Goal: Go to known website: Access a specific website the user already knows

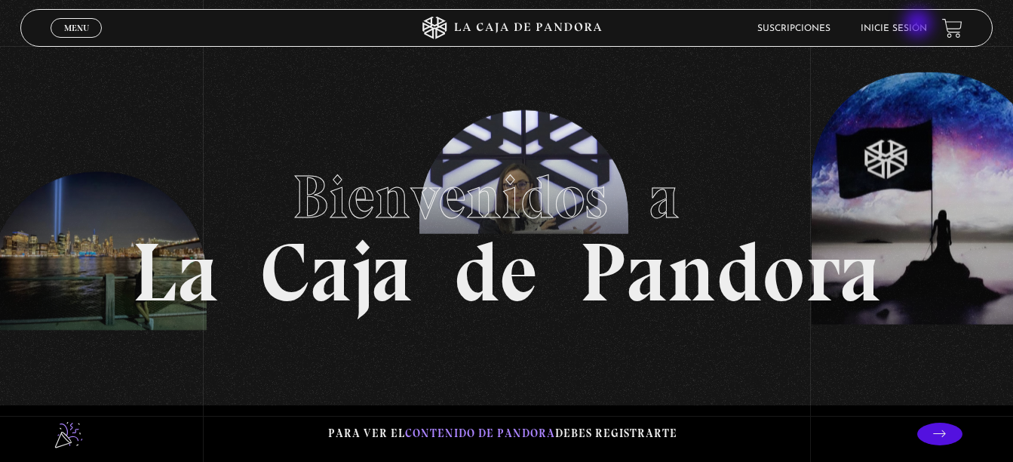
click at [919, 25] on link "Inicie sesión" at bounding box center [894, 28] width 66 height 9
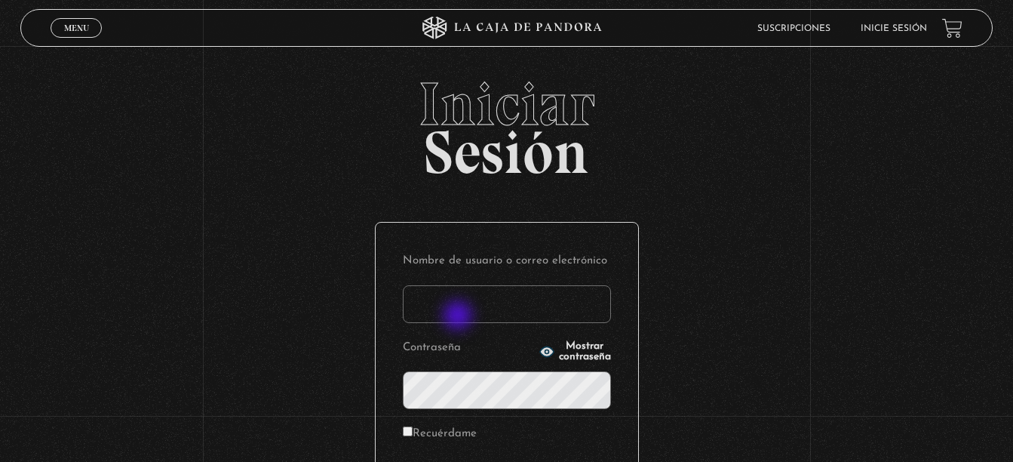
click at [465, 310] on input "Nombre de usuario o correo electrónico" at bounding box center [507, 304] width 208 height 38
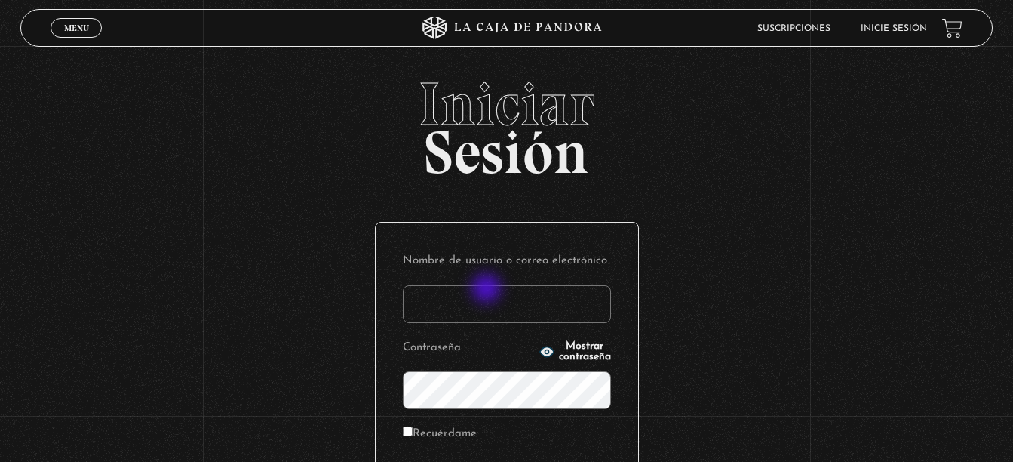
type input "[EMAIL_ADDRESS][DOMAIN_NAME]"
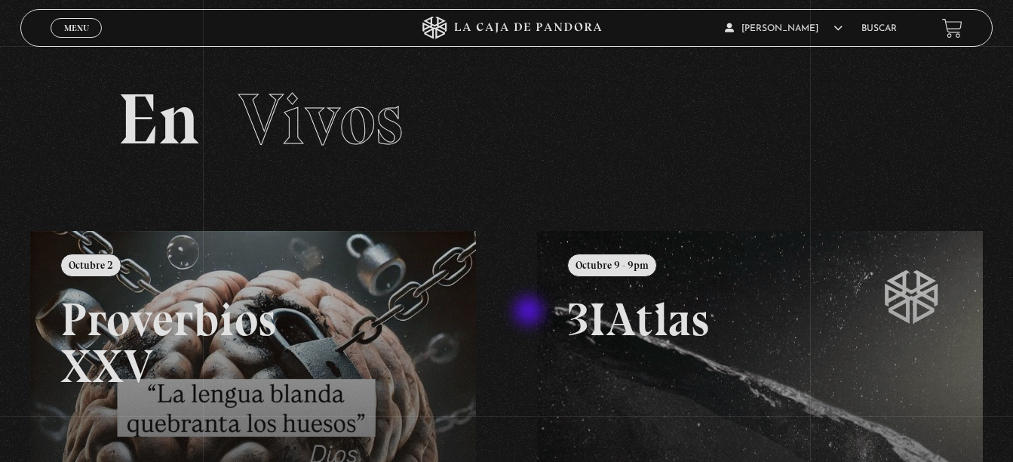
click at [530, 312] on div "Menu Cerrar María Isabel Chavarría En vivos Pandora Centinelas Mi cuenta Salir …" at bounding box center [506, 438] width 1013 height 785
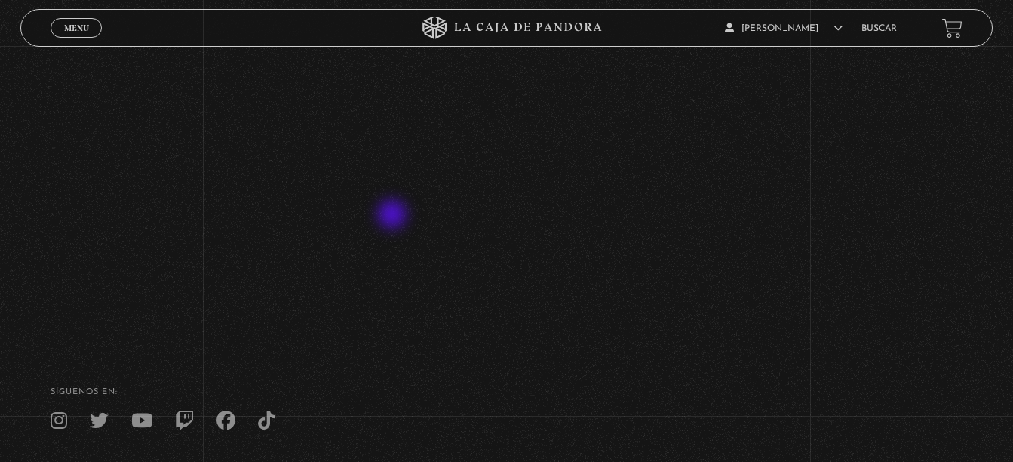
scroll to position [226, 0]
